Goal: Navigation & Orientation: Understand site structure

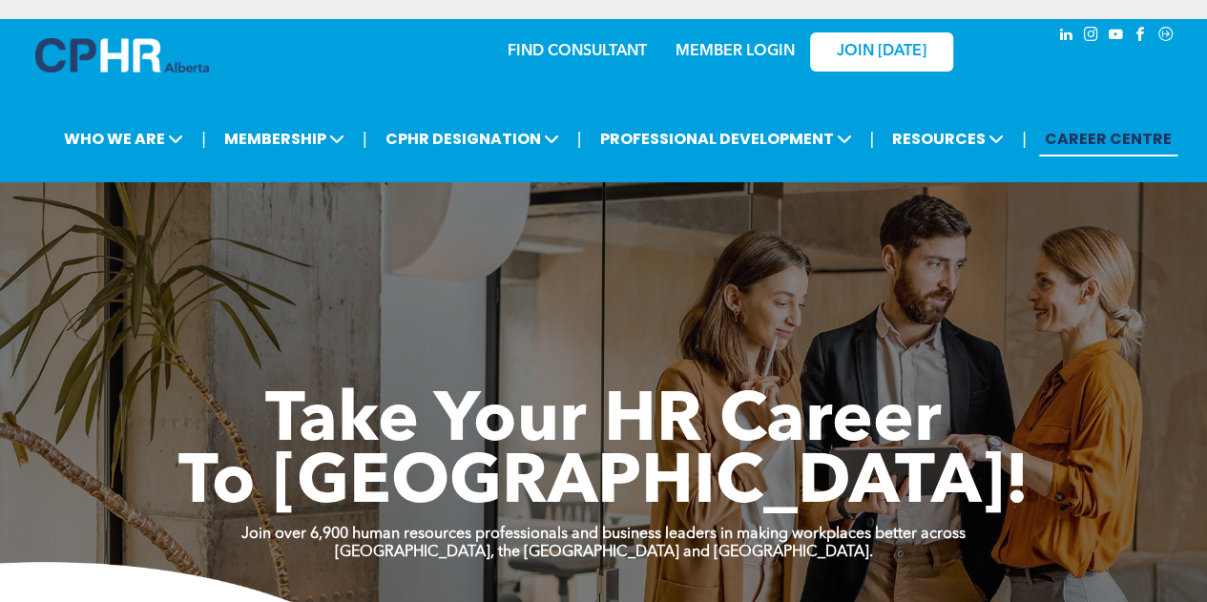
click at [714, 50] on link "MEMBER LOGIN" at bounding box center [735, 51] width 119 height 15
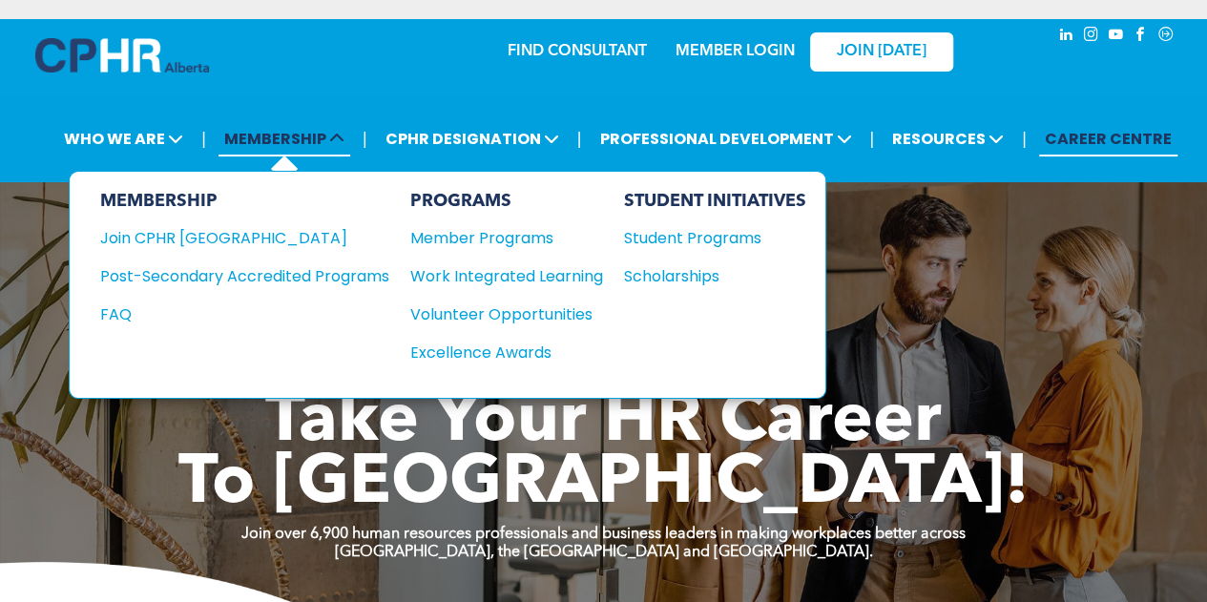
click at [272, 135] on span "MEMBERSHIP" at bounding box center [285, 138] width 132 height 35
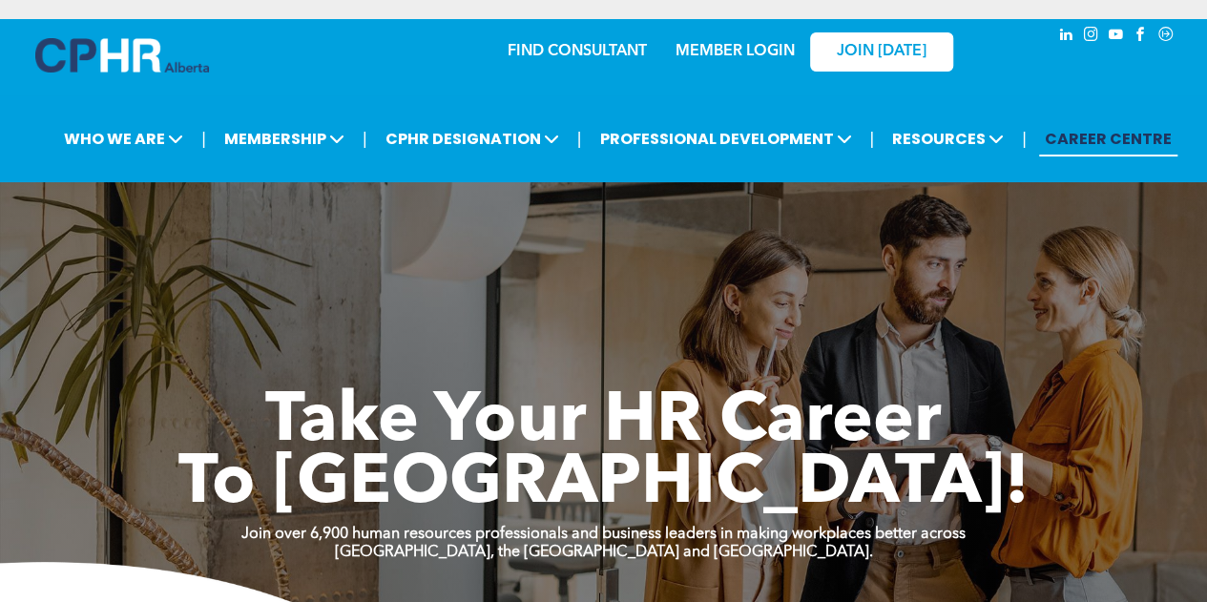
click at [718, 53] on link "MEMBER LOGIN" at bounding box center [735, 51] width 119 height 15
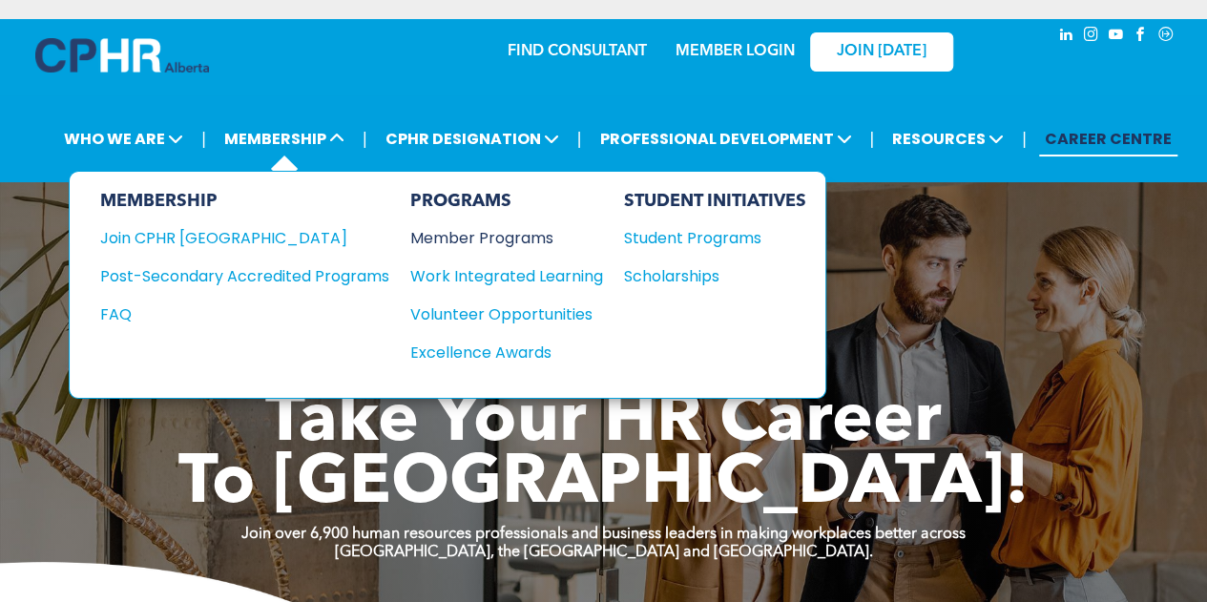
click at [459, 235] on div "Member Programs" at bounding box center [497, 238] width 174 height 24
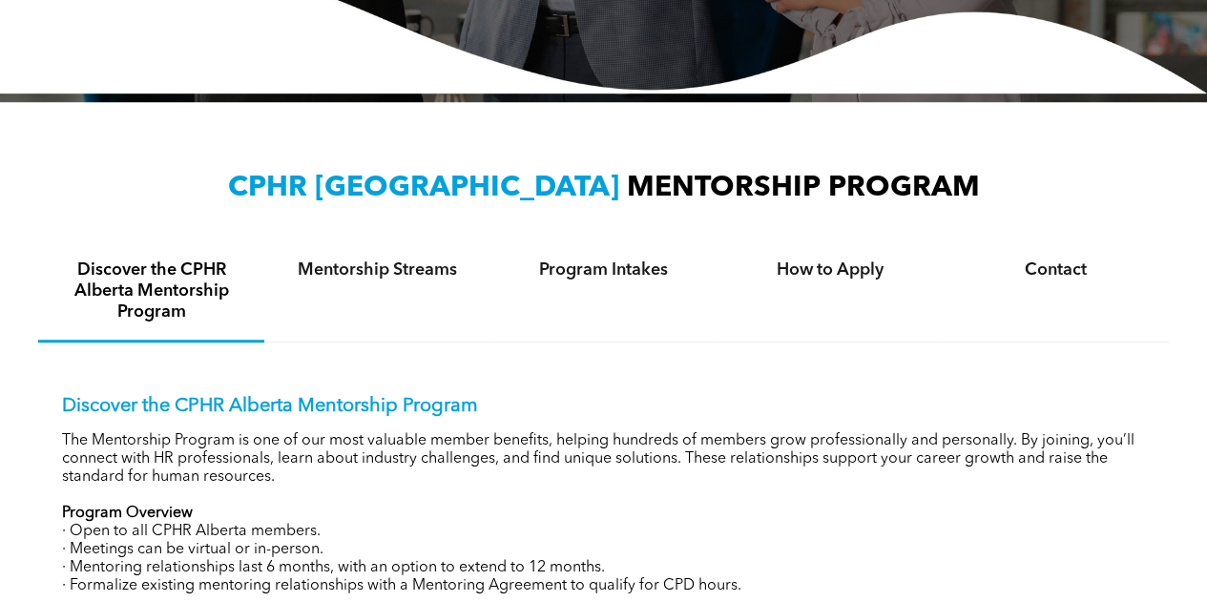
scroll to position [504, 0]
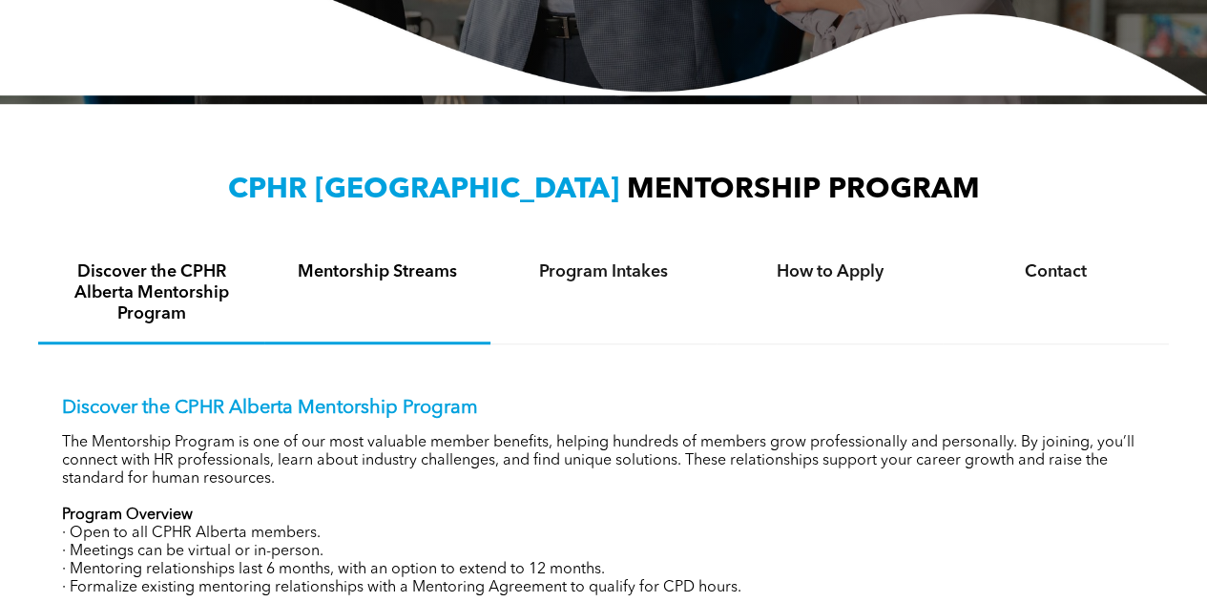
click at [431, 268] on h4 "Mentorship Streams" at bounding box center [377, 271] width 192 height 21
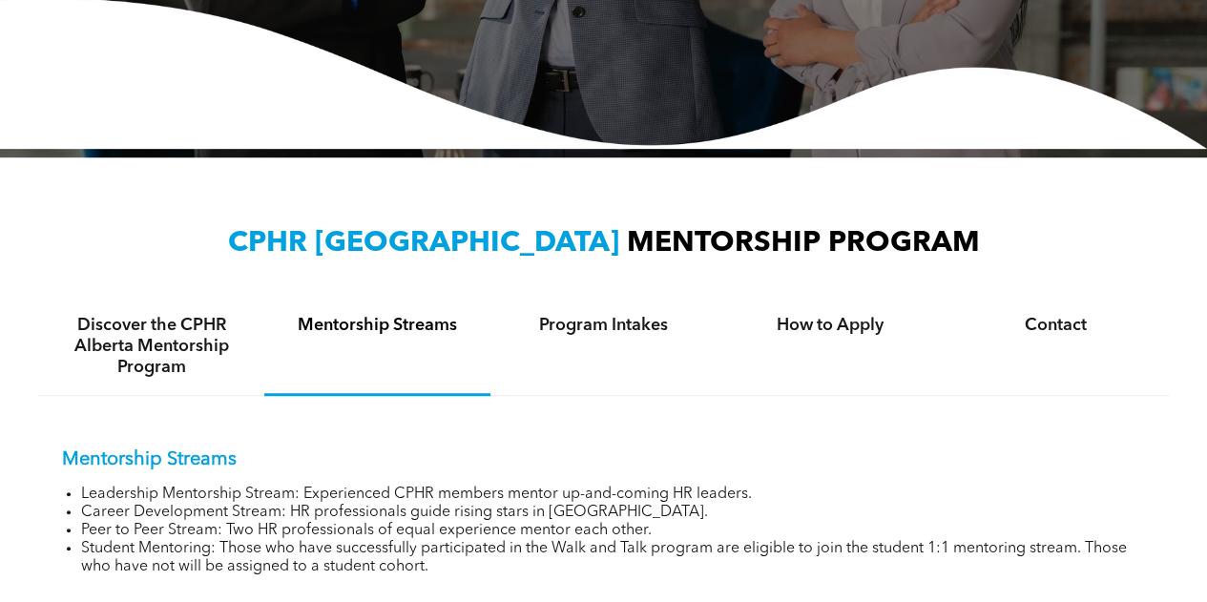
scroll to position [0, 0]
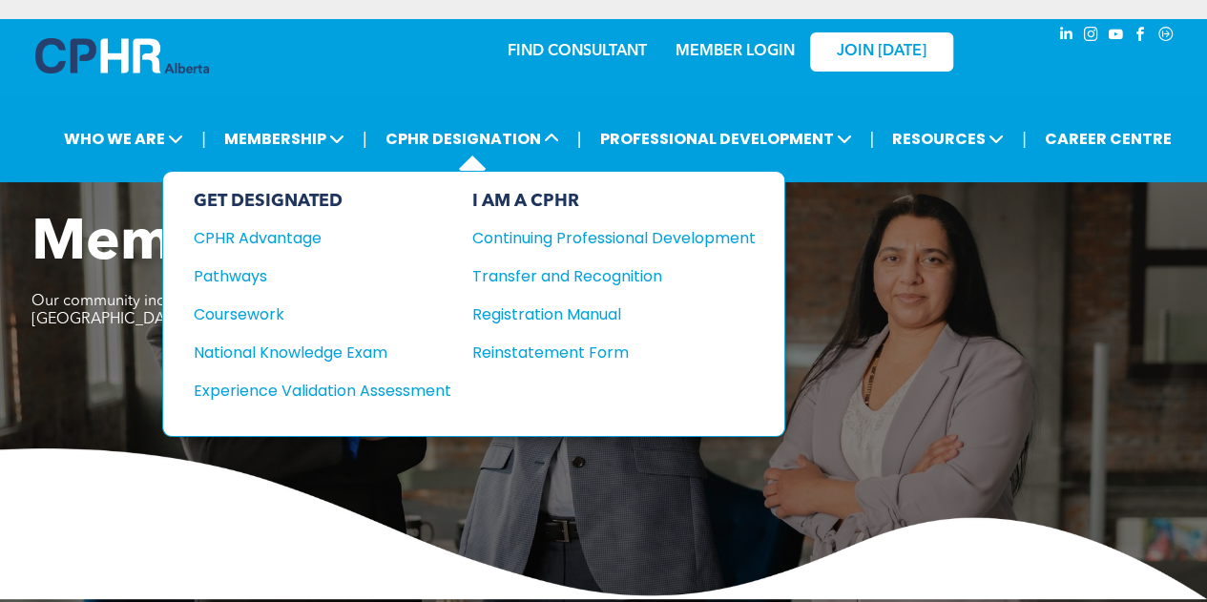
click at [525, 199] on div "I AM A CPHR" at bounding box center [613, 201] width 283 height 21
click at [525, 234] on div "Continuing Professional Development" at bounding box center [599, 238] width 255 height 24
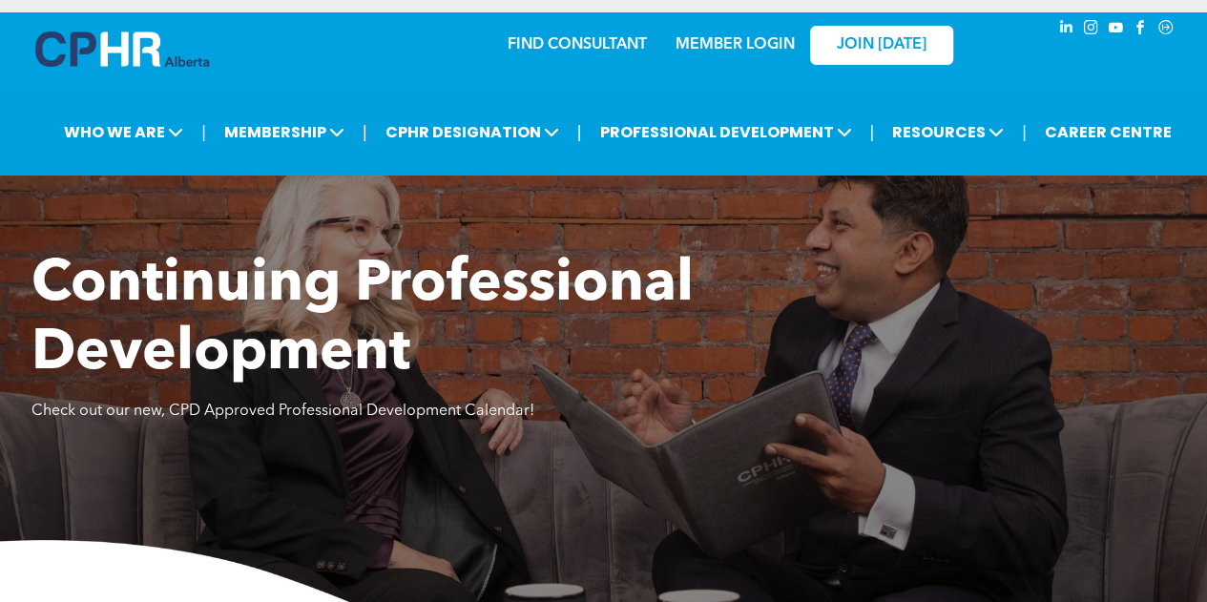
scroll to position [8, 0]
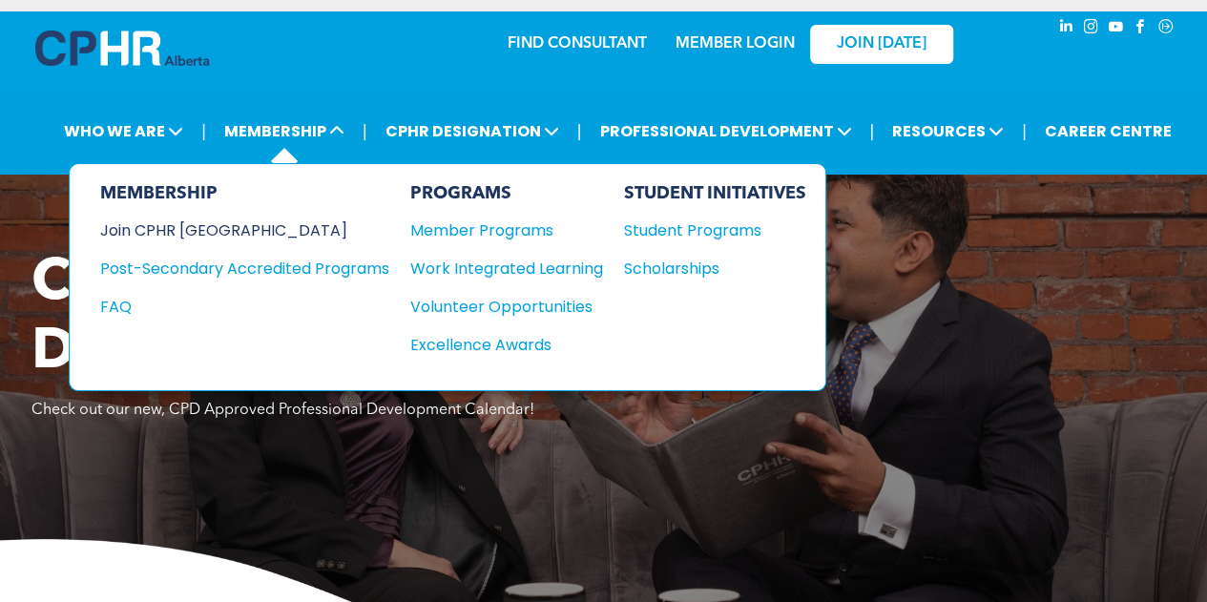
click at [207, 230] on div "Join CPHR [GEOGRAPHIC_DATA]" at bounding box center [230, 231] width 260 height 24
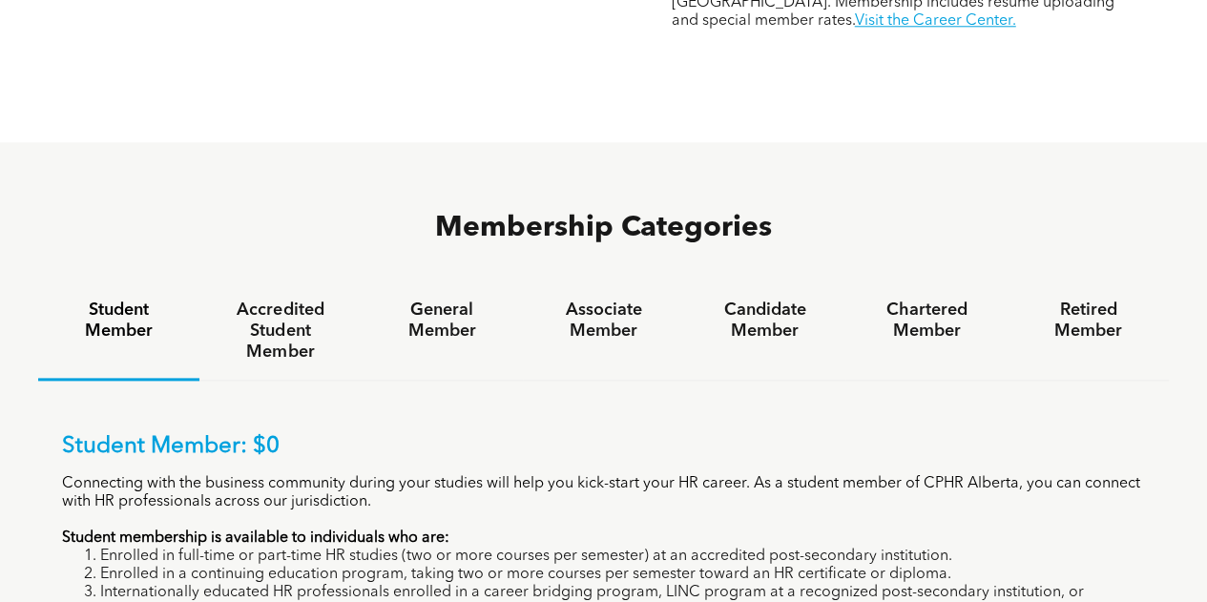
scroll to position [1067, 0]
click at [922, 299] on h4 "Chartered Member" at bounding box center [926, 320] width 127 height 42
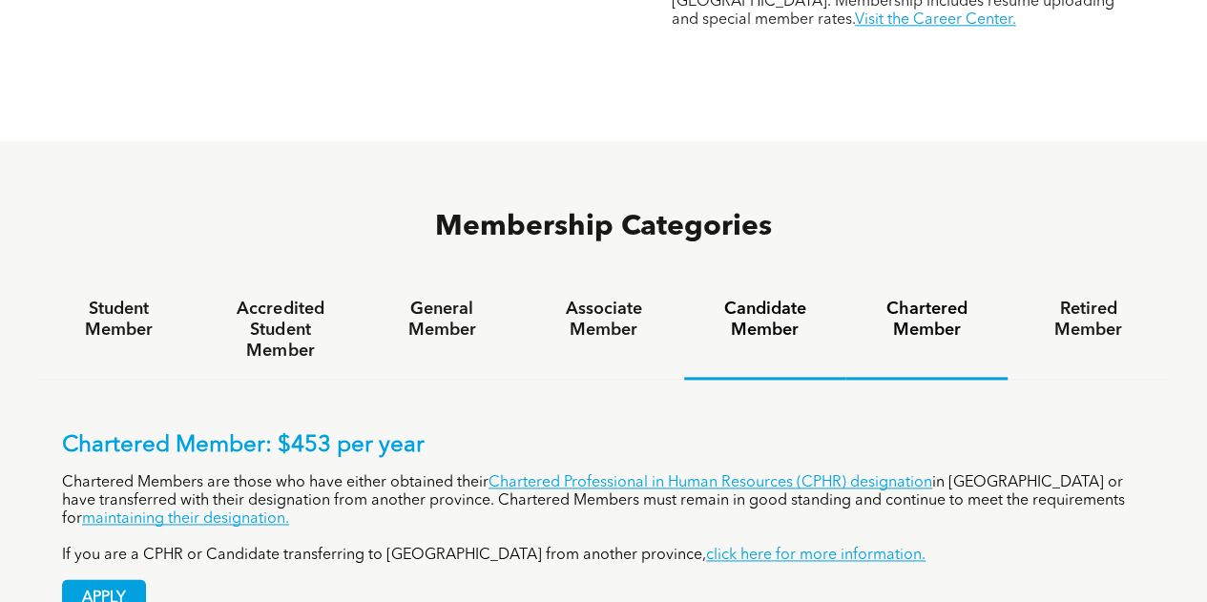
click at [768, 281] on div "Candidate Member" at bounding box center [764, 330] width 161 height 98
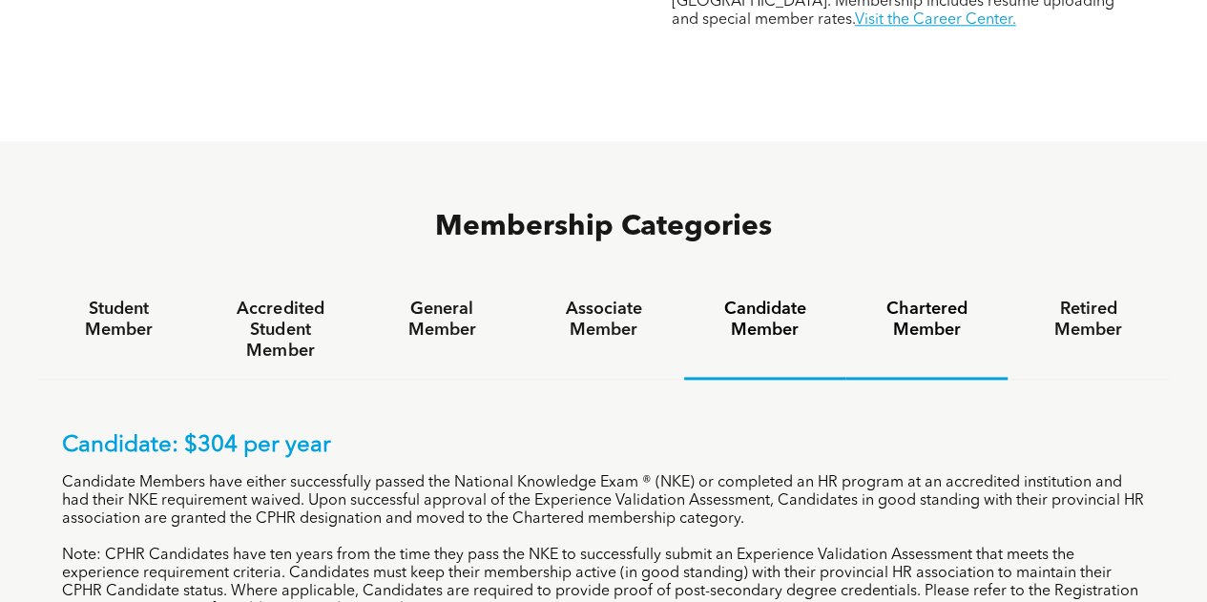
click at [922, 299] on h4 "Chartered Member" at bounding box center [926, 320] width 127 height 42
